Goal: Check status: Check status

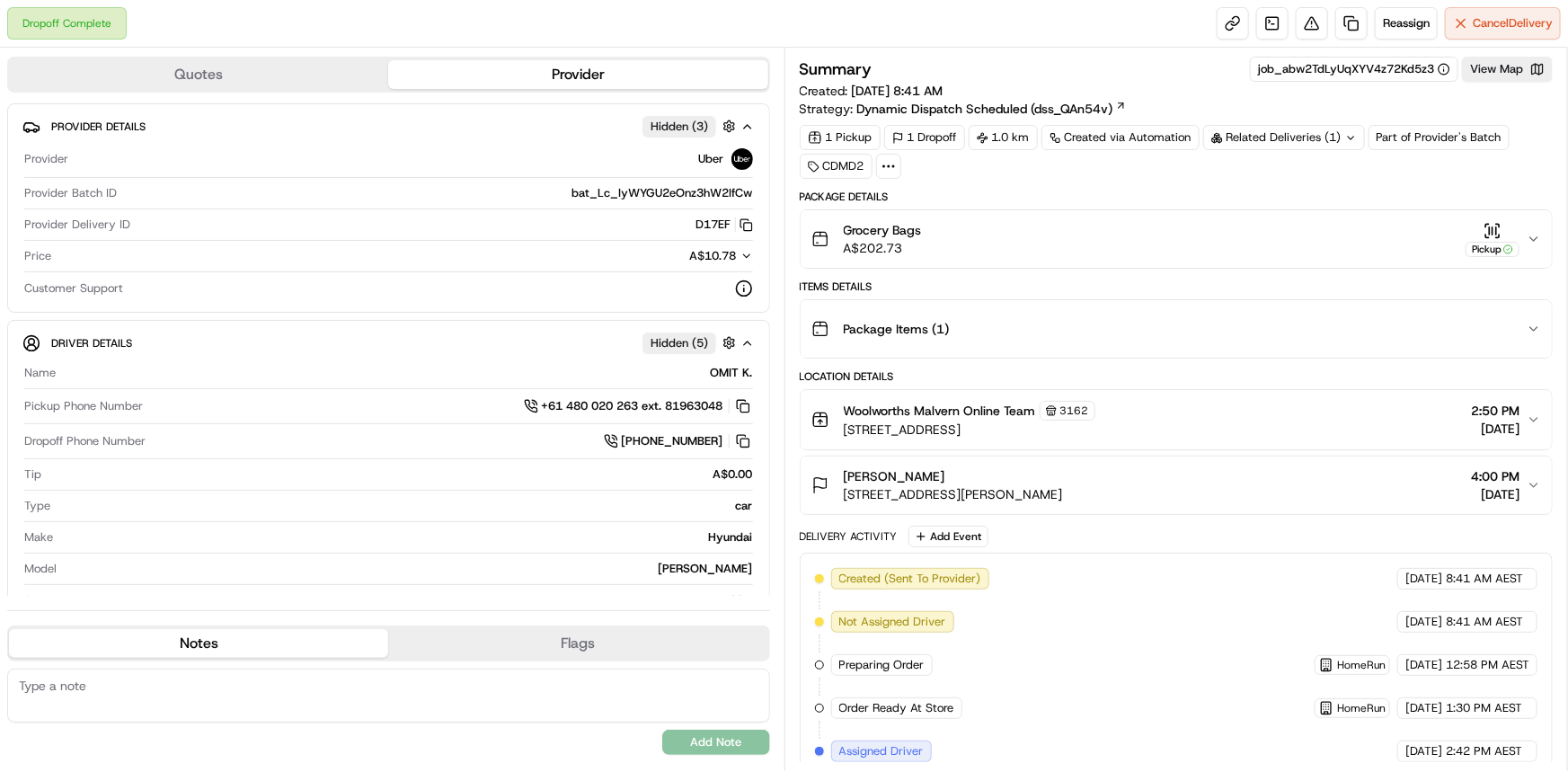
click at [805, 232] on icon "button" at bounding box center [1534, 239] width 15 height 15
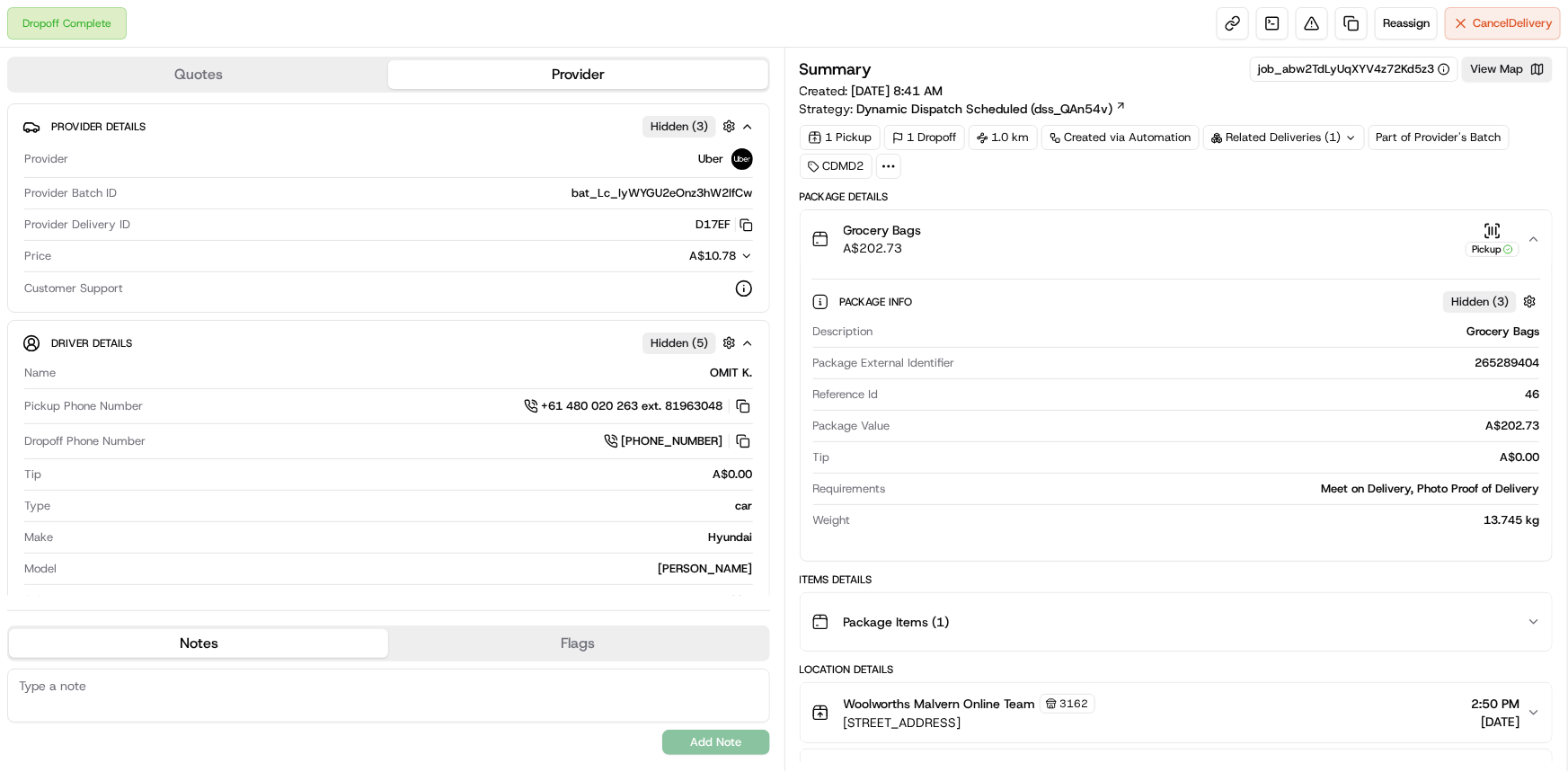
click at [805, 232] on icon "button" at bounding box center [1534, 239] width 15 height 15
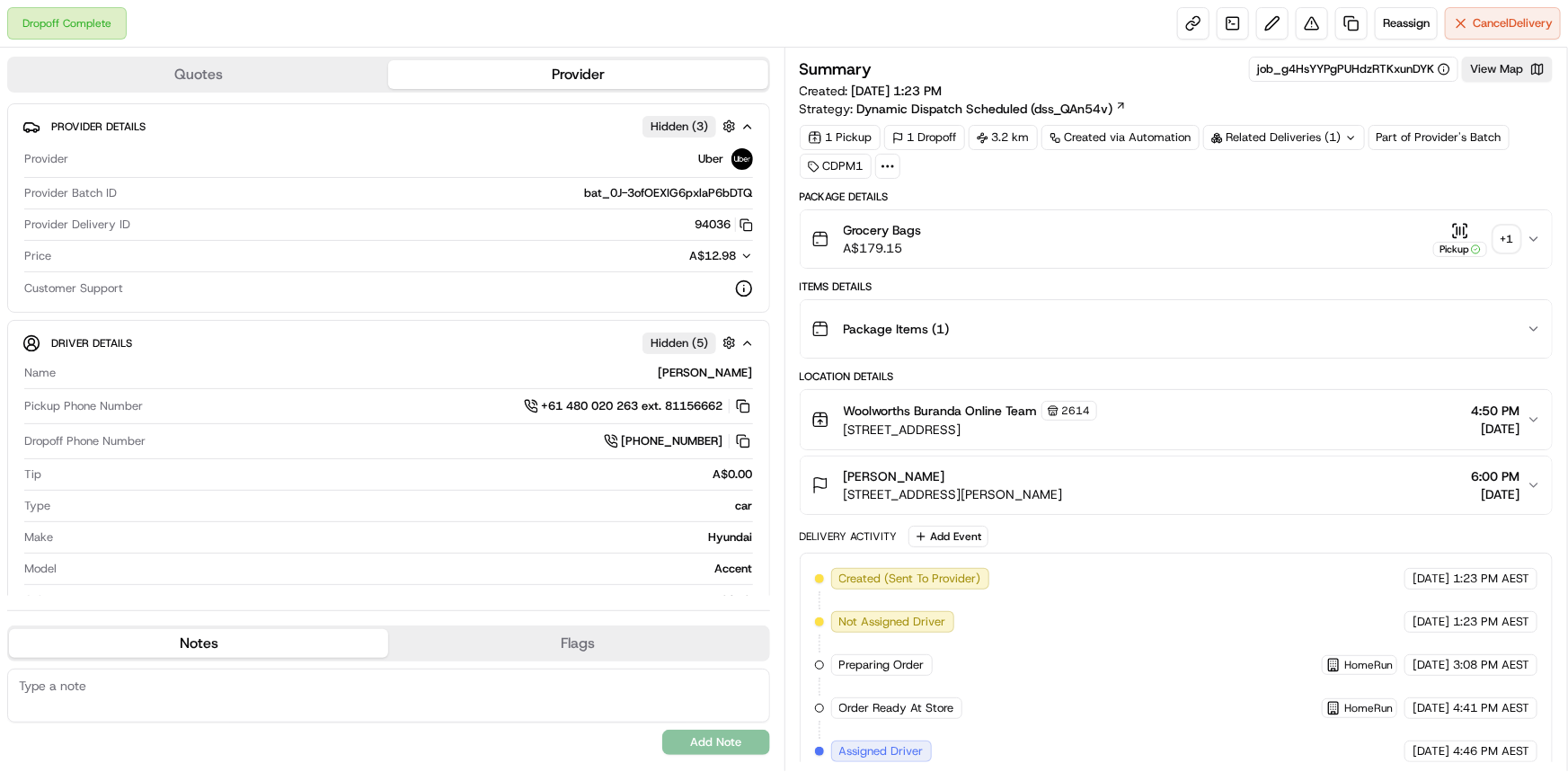
click at [805, 234] on div "+ 1" at bounding box center [1507, 239] width 25 height 25
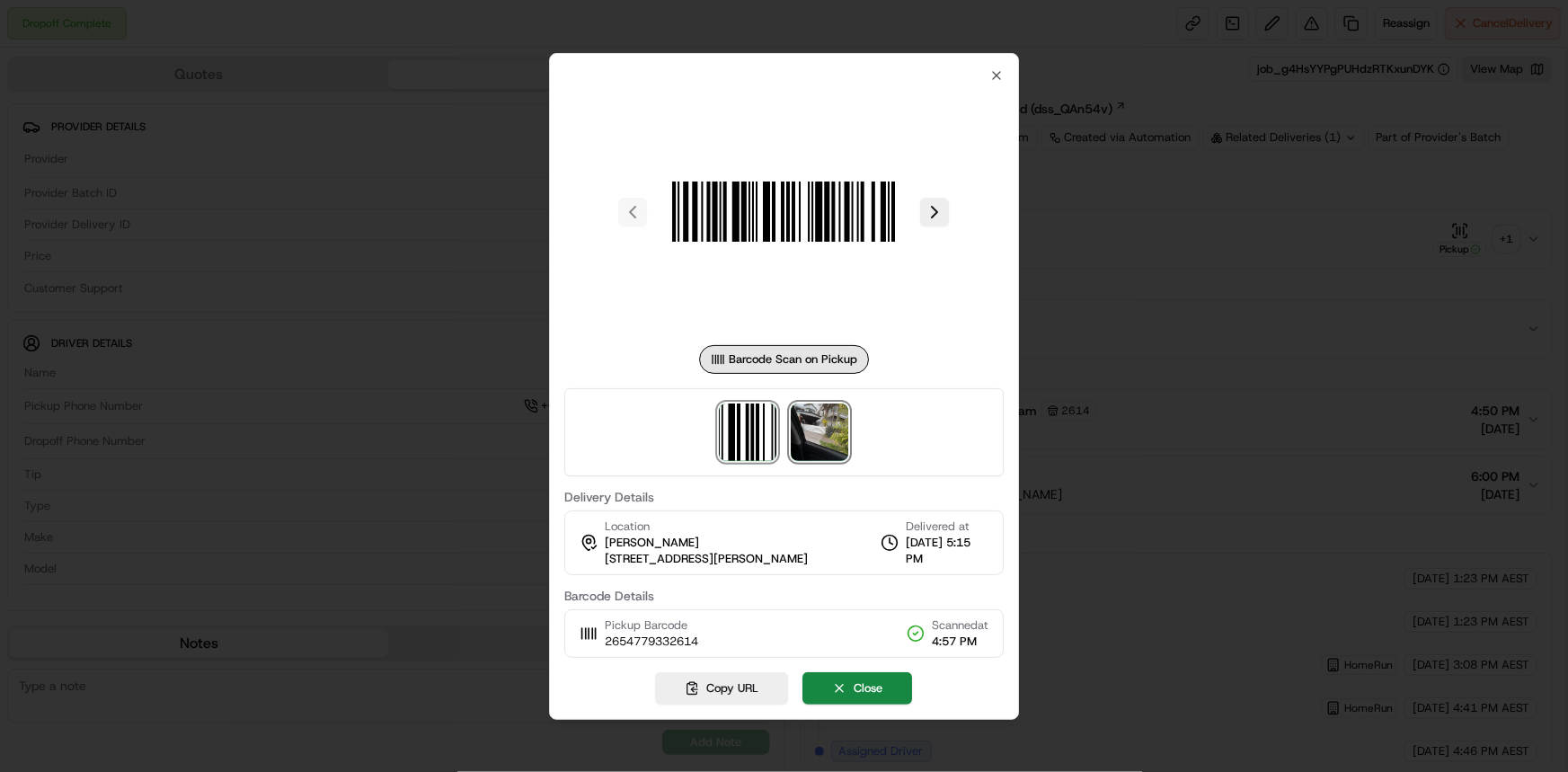
click at [805, 442] on img at bounding box center [820, 432] width 57 height 58
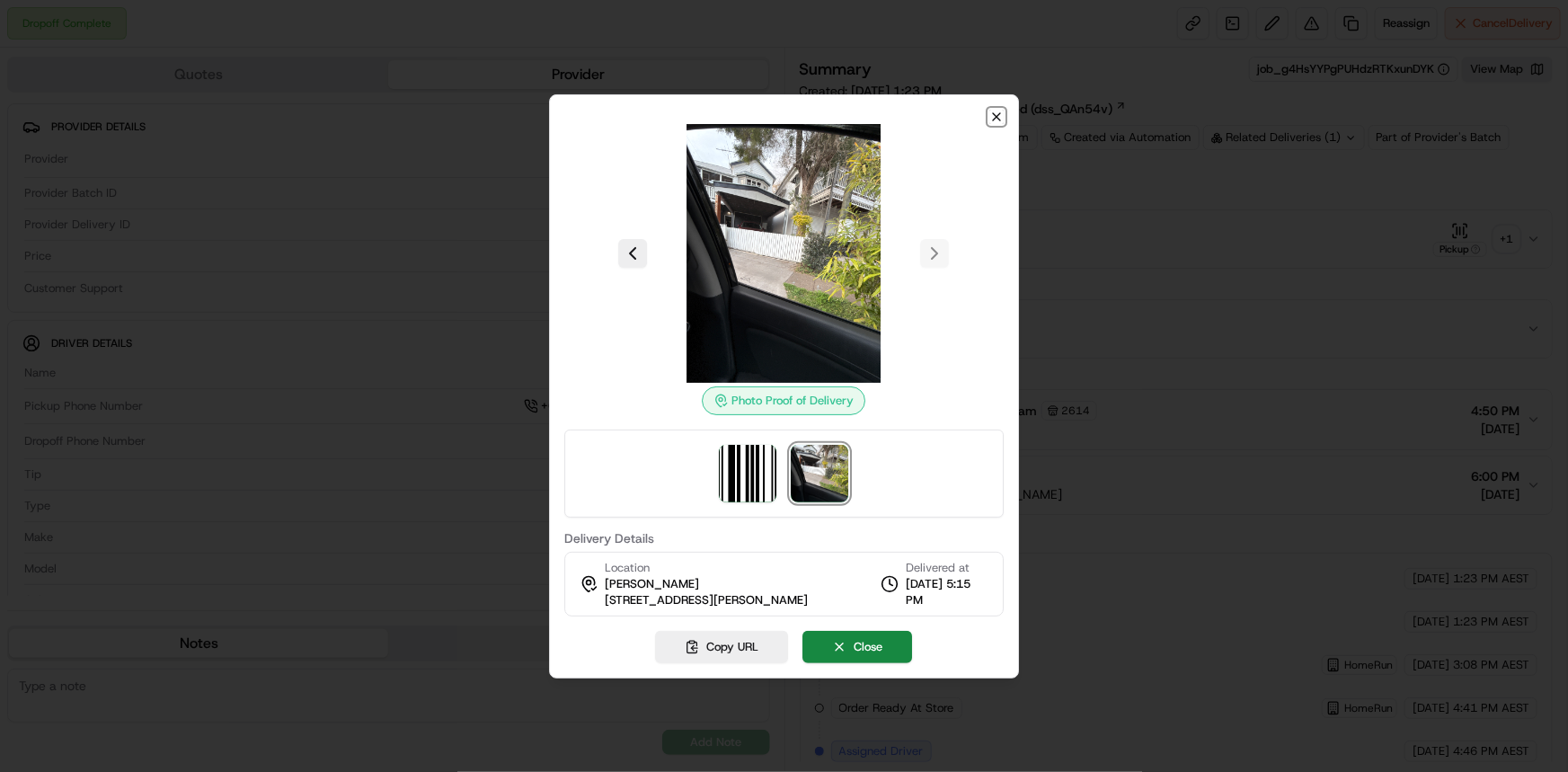
click at [805, 114] on icon "button" at bounding box center [996, 116] width 7 height 7
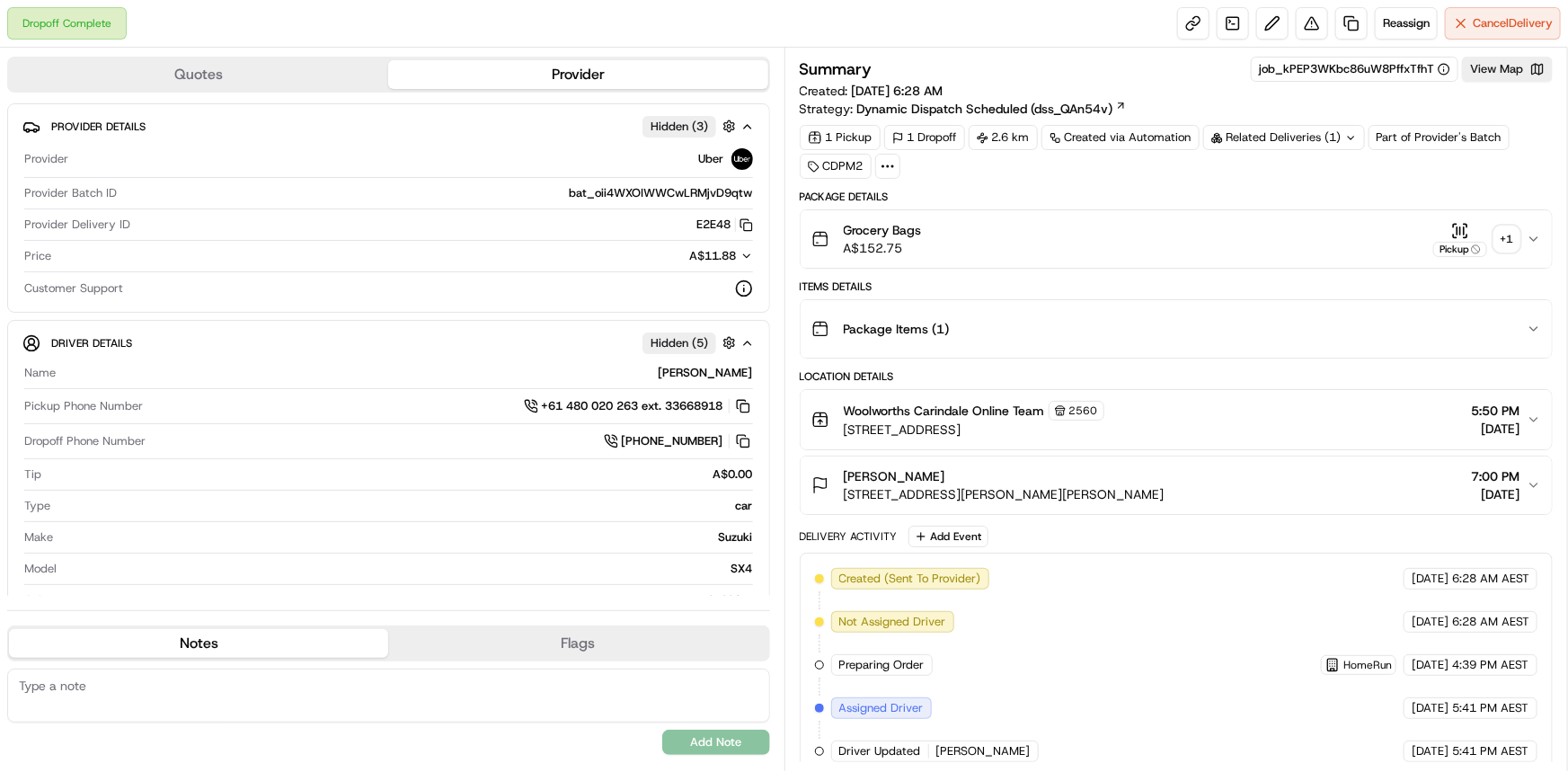
click at [805, 237] on div "+ 1" at bounding box center [1507, 239] width 25 height 25
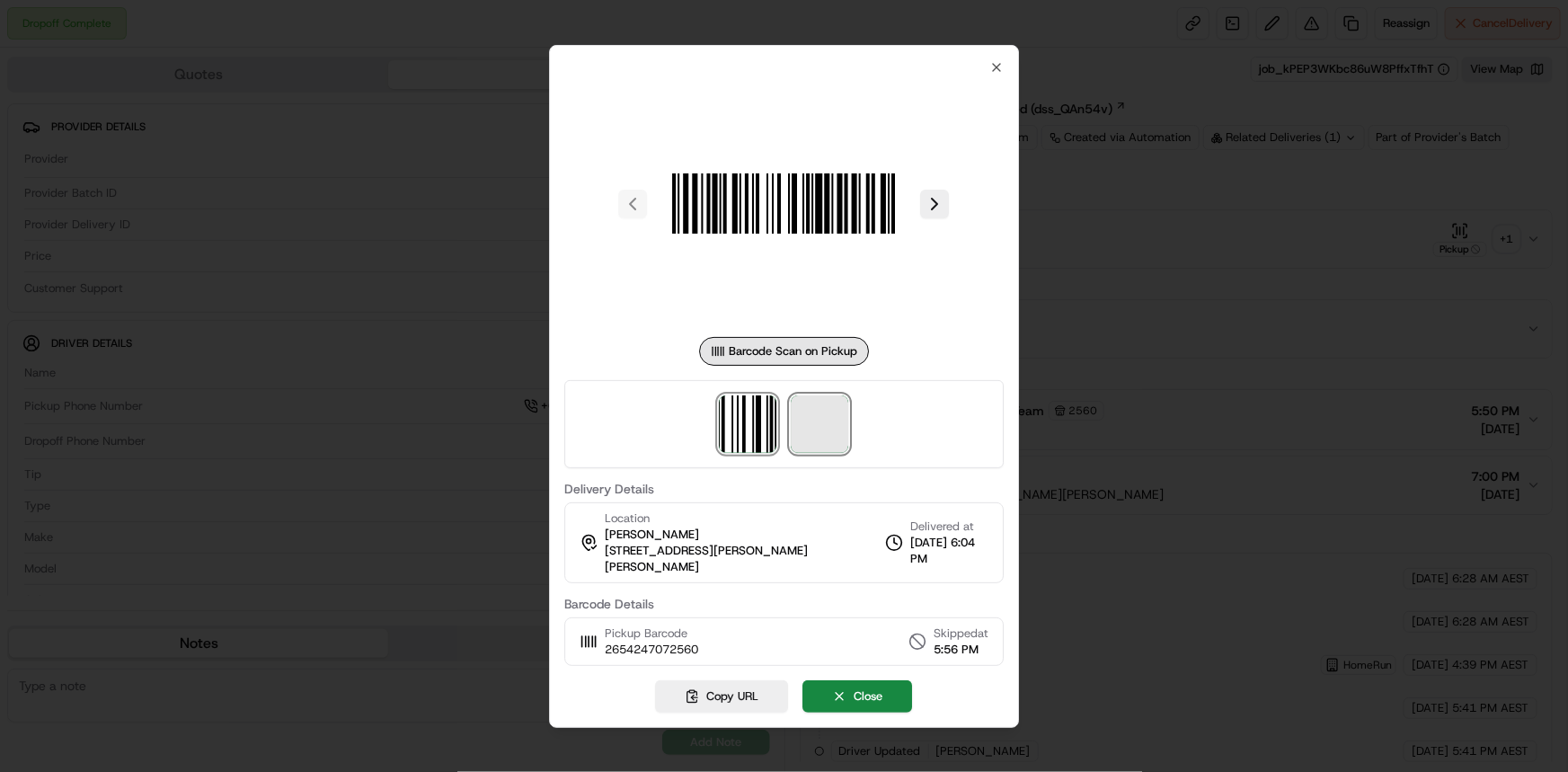
click at [805, 428] on span at bounding box center [820, 424] width 57 height 58
